Goal: Obtain resource: Download file/media

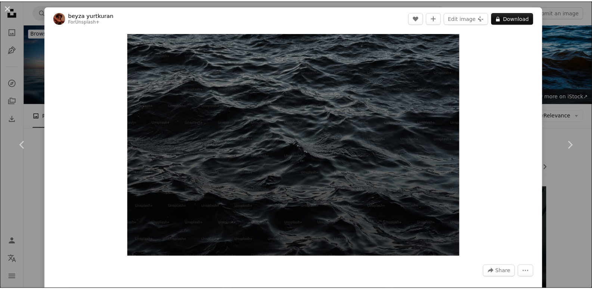
scroll to position [112, 0]
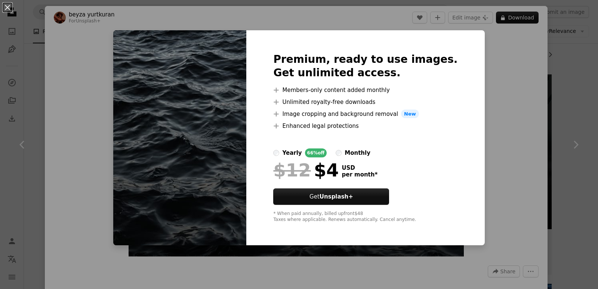
click at [522, 68] on div "An X shape Premium, ready to use images. Get unlimited access. A plus sign Memb…" at bounding box center [299, 144] width 598 height 289
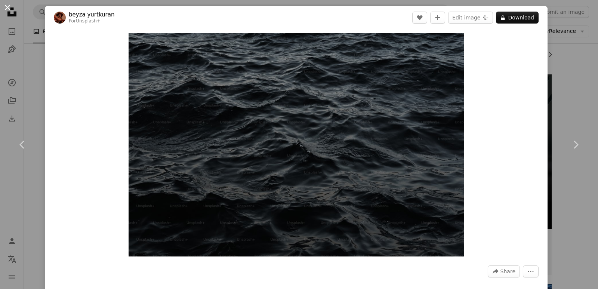
click at [8, 7] on button "An X shape" at bounding box center [7, 7] width 9 height 9
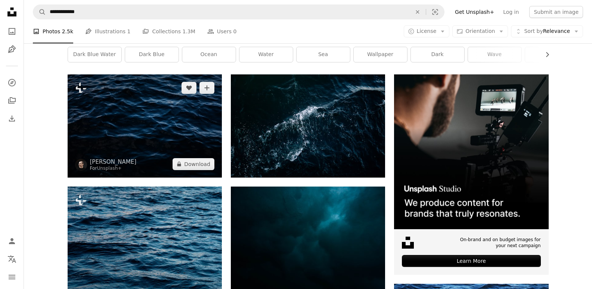
click at [157, 118] on img at bounding box center [145, 125] width 154 height 103
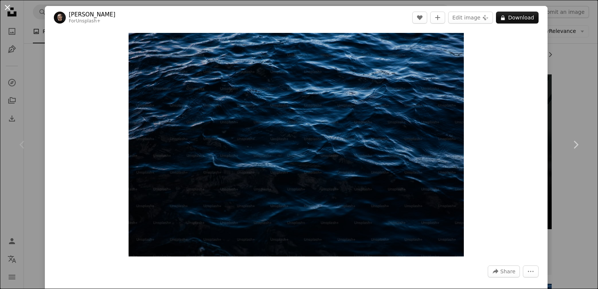
click at [8, 6] on button "An X shape" at bounding box center [7, 7] width 9 height 9
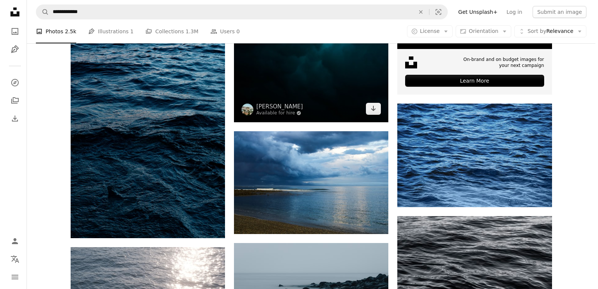
scroll to position [299, 0]
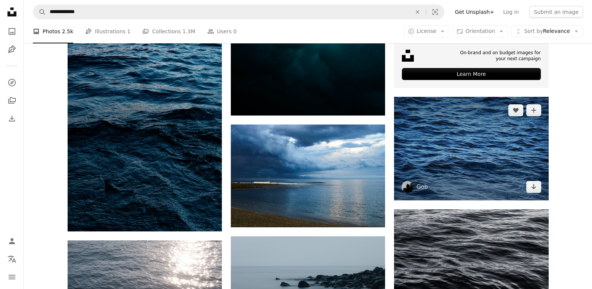
click at [467, 127] on img at bounding box center [471, 148] width 154 height 103
